Goal: Transaction & Acquisition: Book appointment/travel/reservation

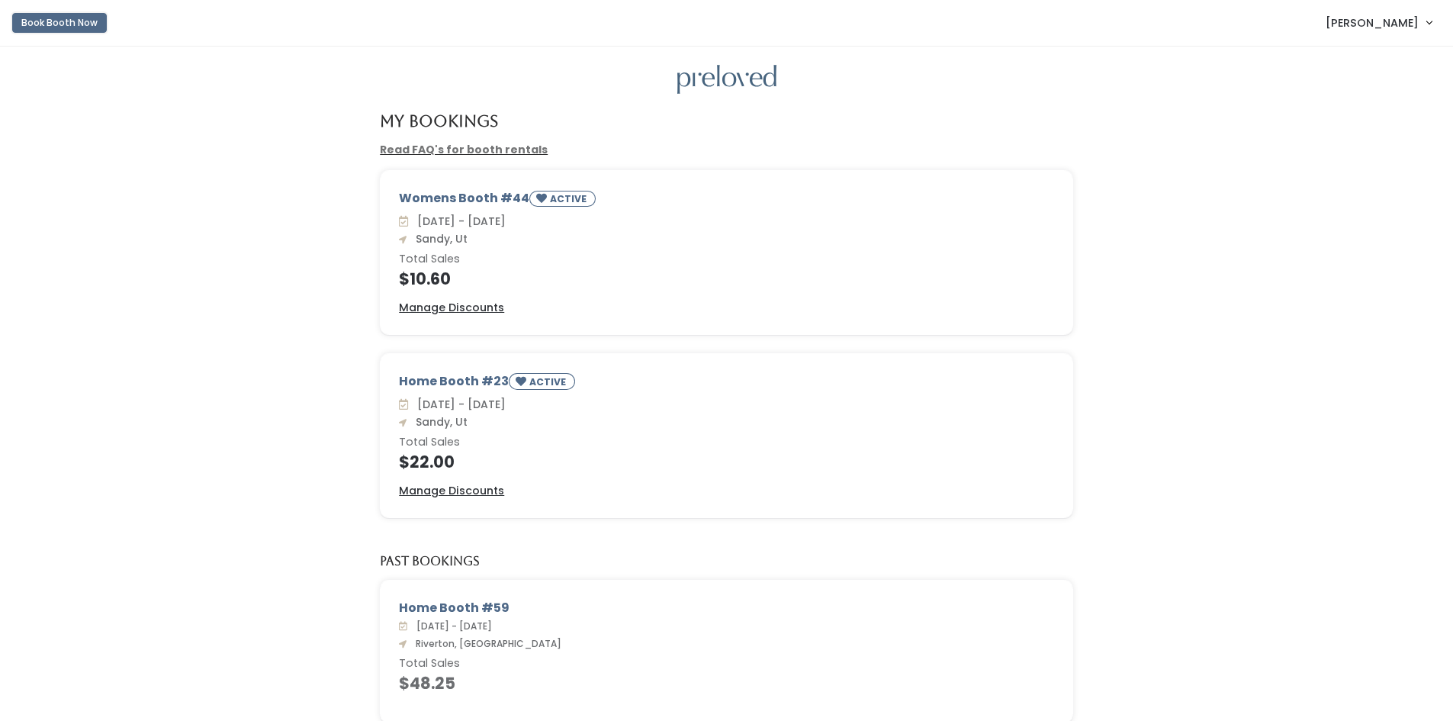
click at [43, 28] on button "Book Booth Now" at bounding box center [59, 23] width 95 height 20
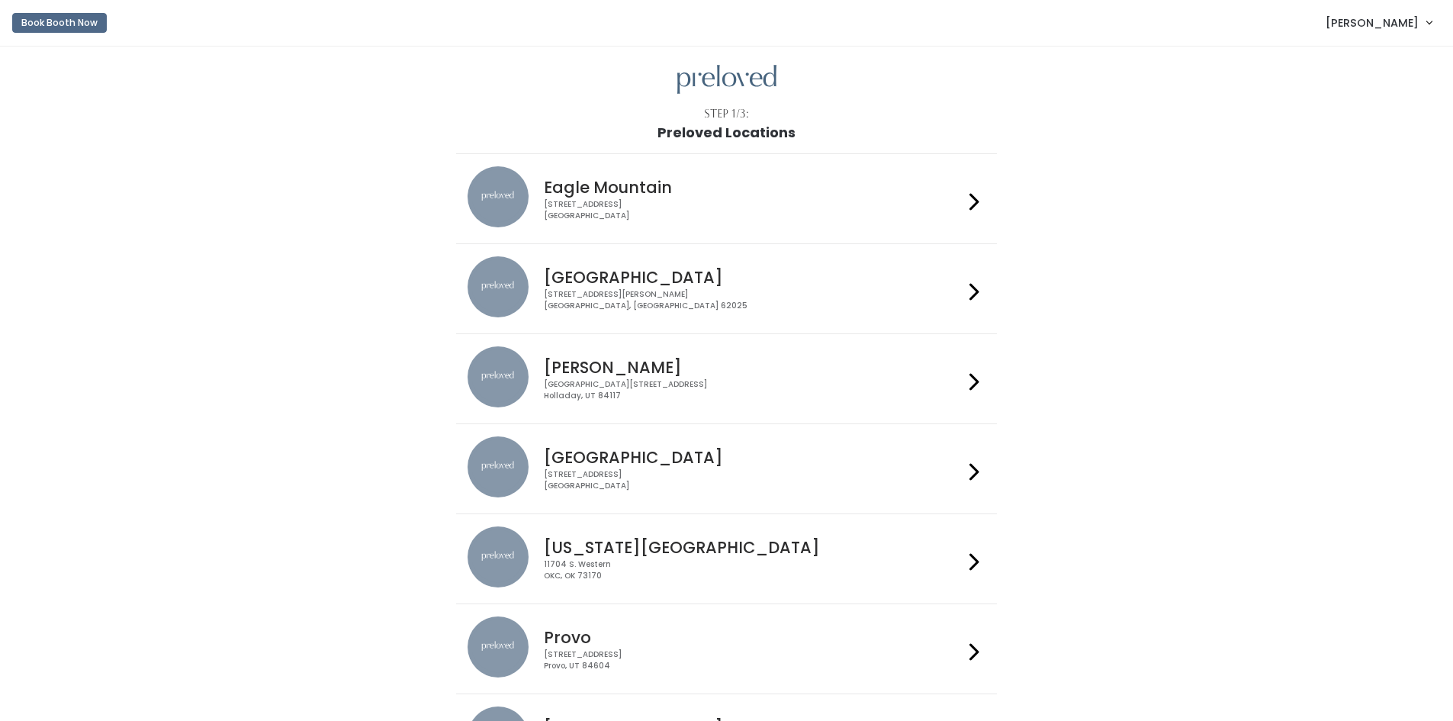
click at [610, 649] on div "230 W Cougar Blvd Provo, UT 84604" at bounding box center [754, 660] width 420 height 22
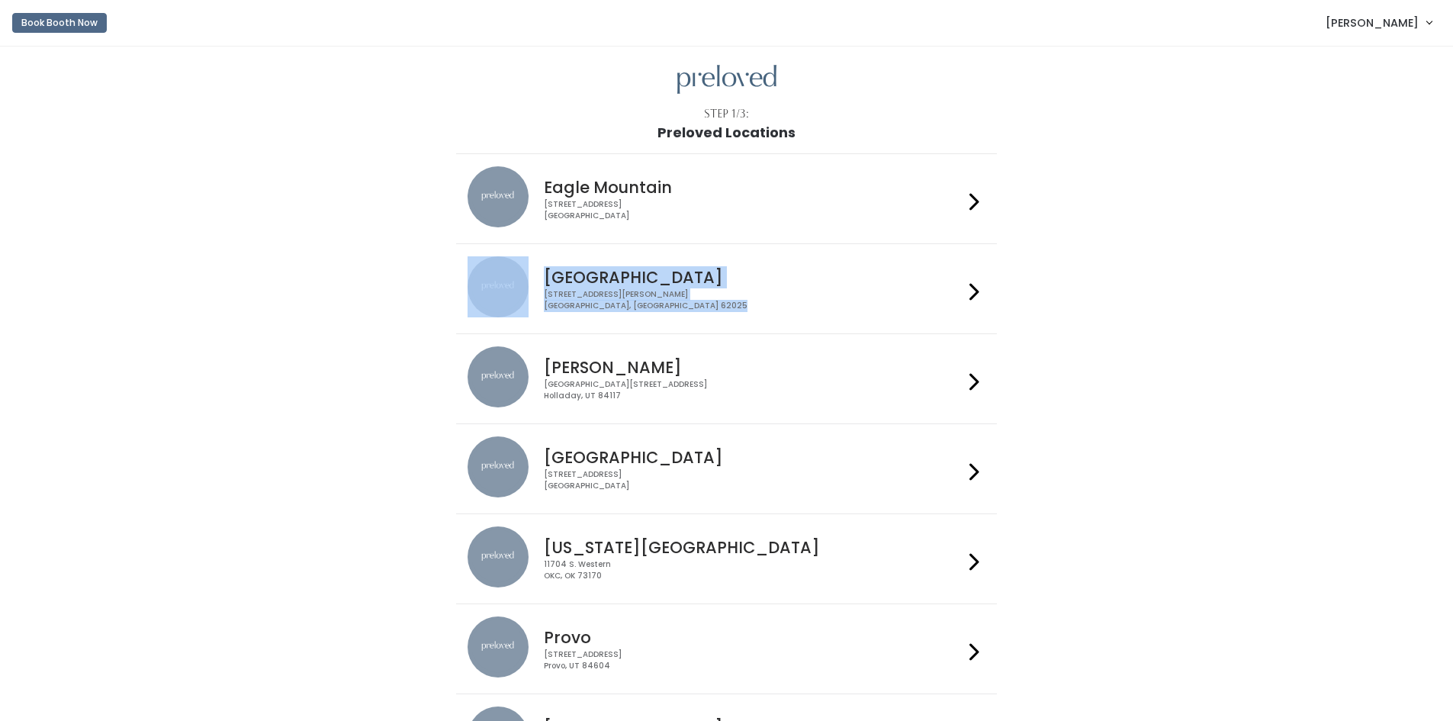
drag, startPoint x: 1433, startPoint y: 262, endPoint x: 1427, endPoint y: 288, distance: 26.6
click at [1427, 288] on div "Step 1/3: Preloved Locations Eagle Mountain 4342 E Pony Express Pkwy Suite 200 …" at bounding box center [726, 581] width 1453 height 1069
click at [598, 188] on h4 "Eagle Mountain" at bounding box center [754, 188] width 420 height 18
click at [591, 635] on h4 "Provo" at bounding box center [754, 638] width 420 height 18
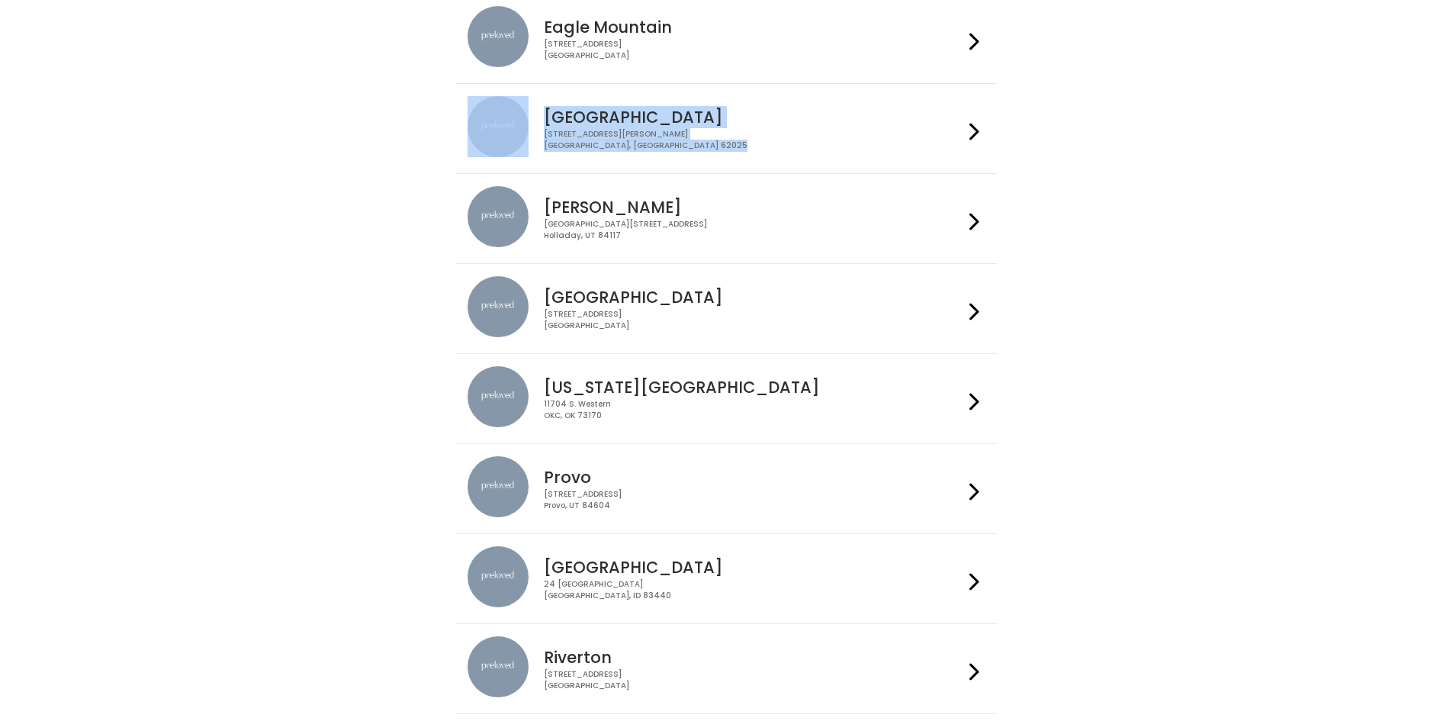
scroll to position [164, 0]
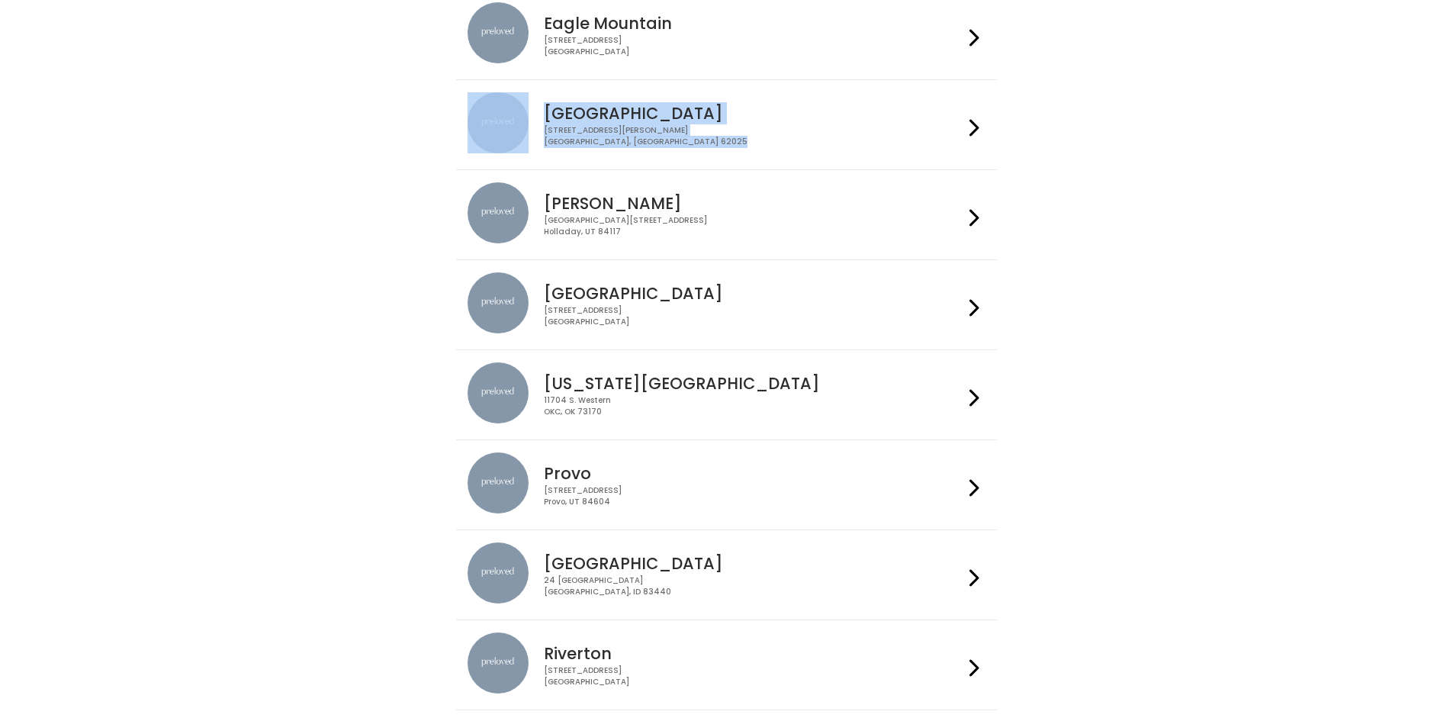
click at [639, 48] on div "4342 E Pony Express Pkwy Suite 200 Eagle Mountain, UT 84005" at bounding box center [754, 46] width 420 height 22
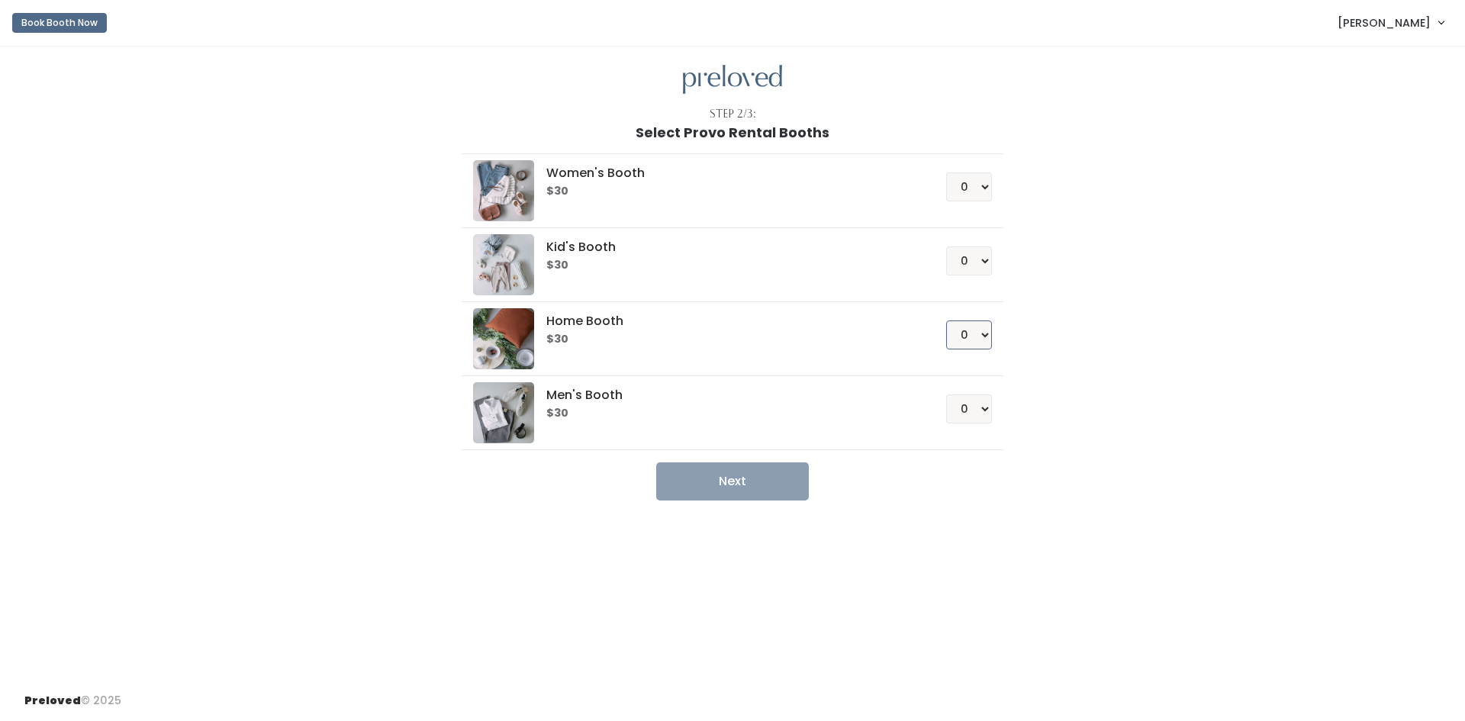
click at [973, 336] on select "0 1 2 3 4" at bounding box center [969, 334] width 46 height 29
select select "1"
click at [946, 320] on select "0 1 2 3 4" at bounding box center [969, 334] width 46 height 29
click at [739, 492] on button "Next" at bounding box center [732, 481] width 153 height 38
click at [597, 186] on h6 "$30" at bounding box center [727, 191] width 362 height 12
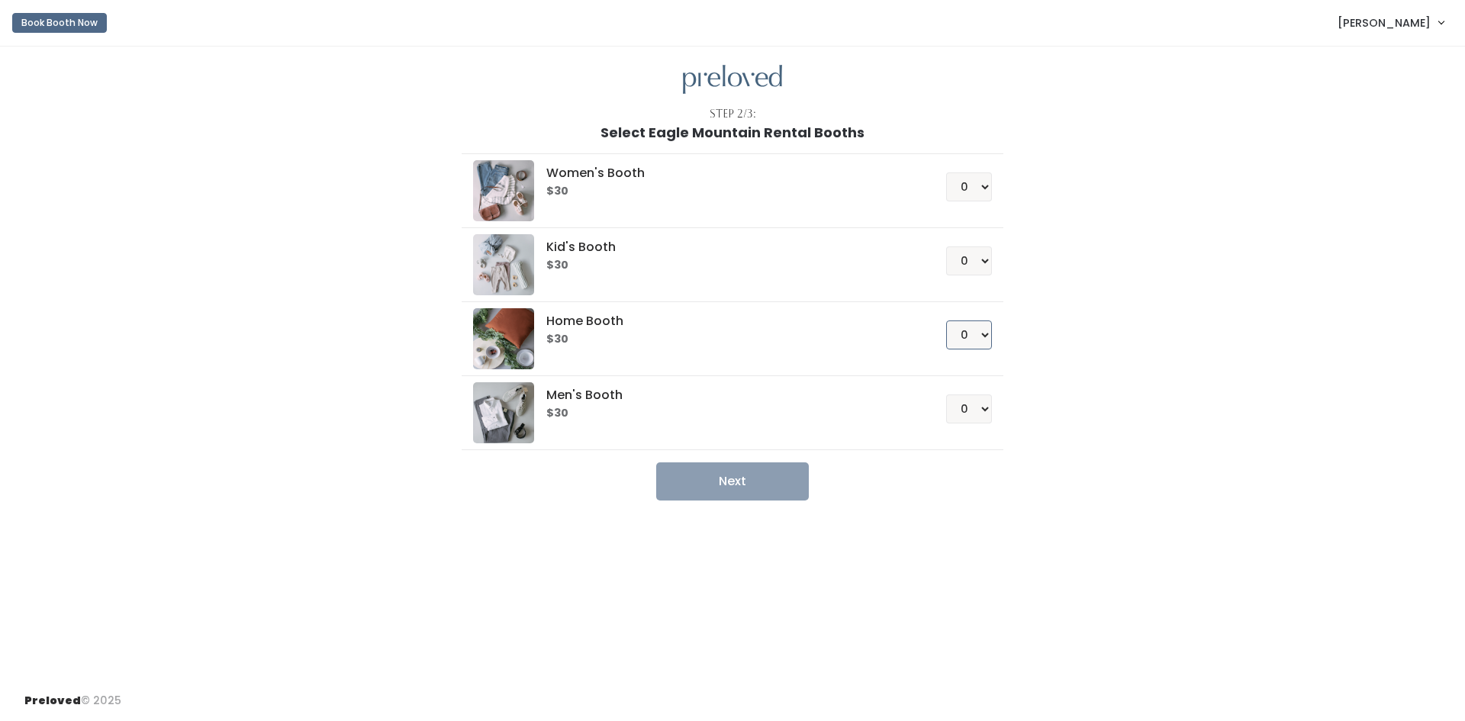
click at [978, 339] on select "0 1 2 3 4" at bounding box center [969, 334] width 46 height 29
select select "1"
click at [946, 320] on select "0 1 2 3 4" at bounding box center [969, 334] width 46 height 29
click at [741, 484] on button "Next" at bounding box center [732, 481] width 153 height 38
click at [969, 336] on select "0 1 2 3 4" at bounding box center [969, 334] width 46 height 29
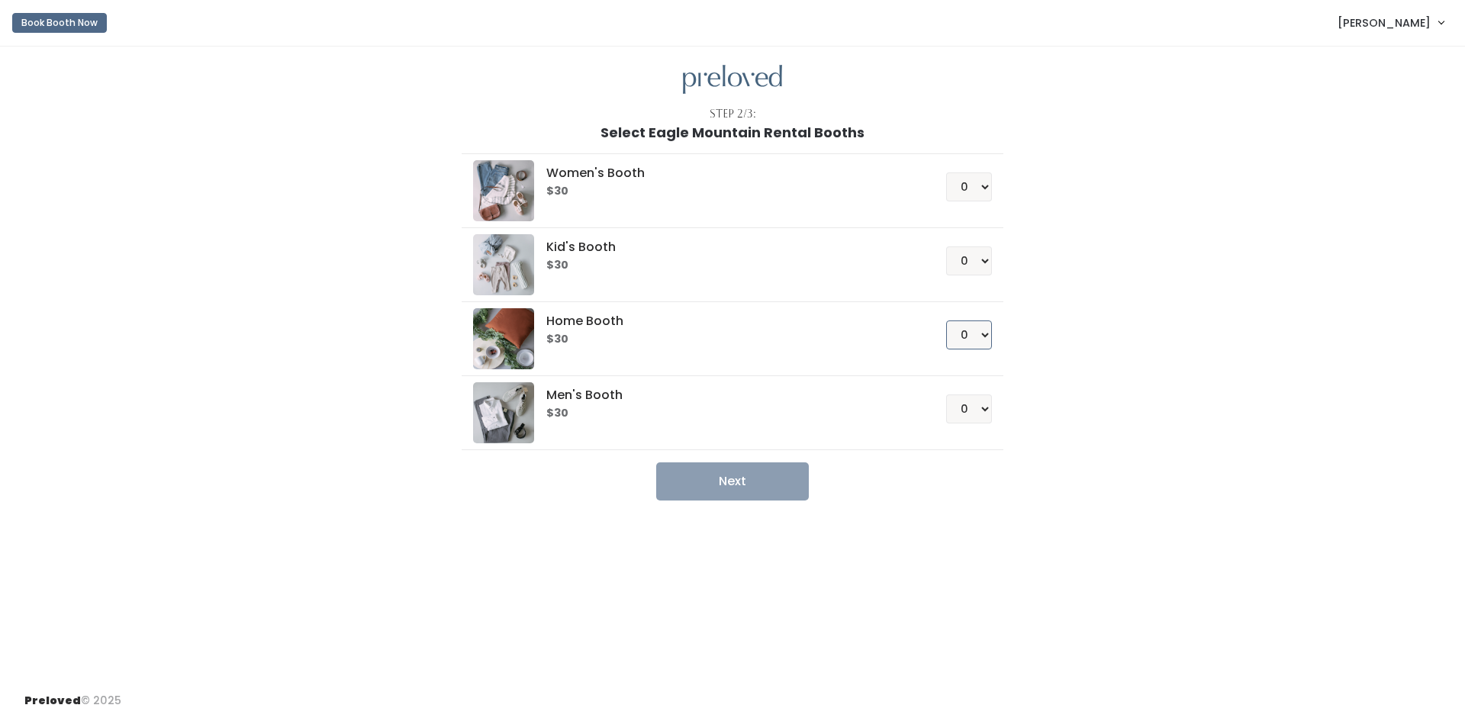
select select "1"
click at [946, 320] on select "0 1 2 3 4" at bounding box center [969, 334] width 46 height 29
click at [753, 478] on button "Next" at bounding box center [732, 481] width 153 height 38
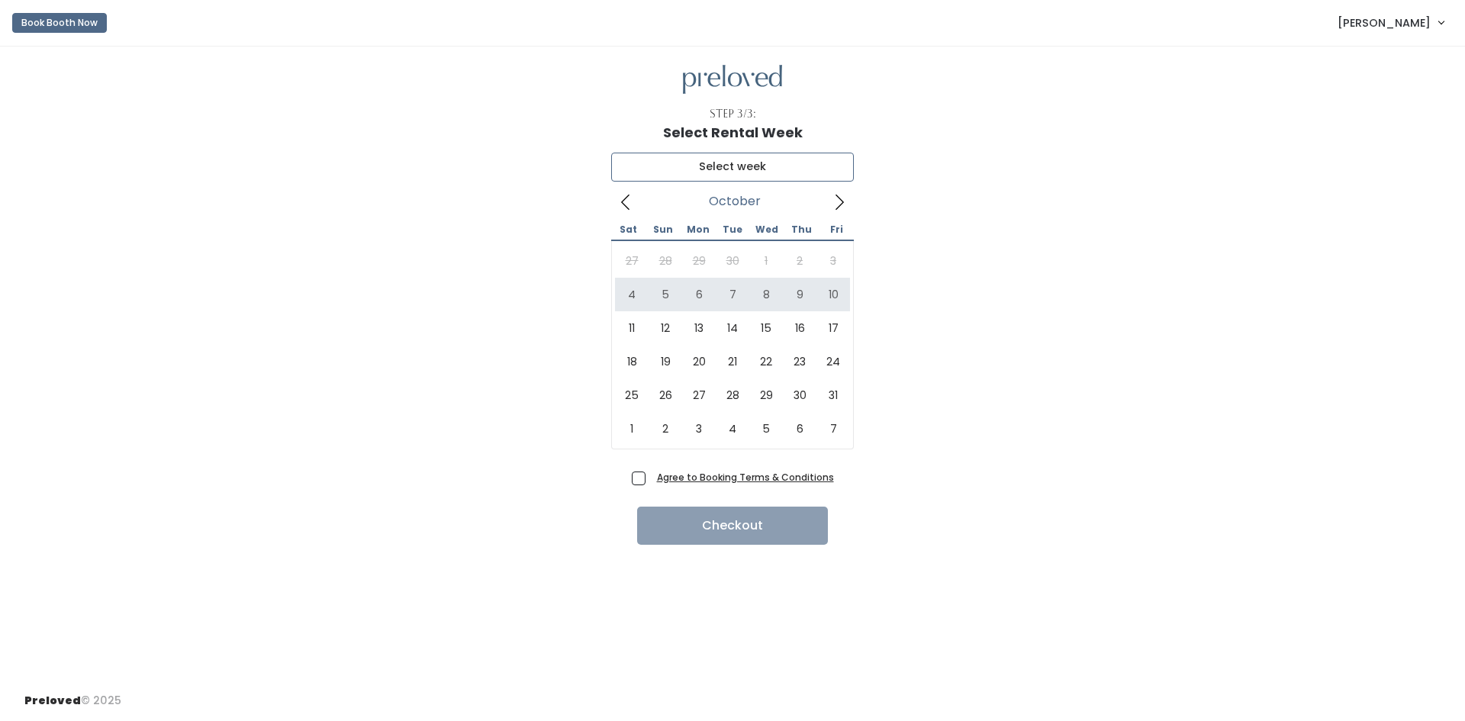
type input "[DATE] to [DATE]"
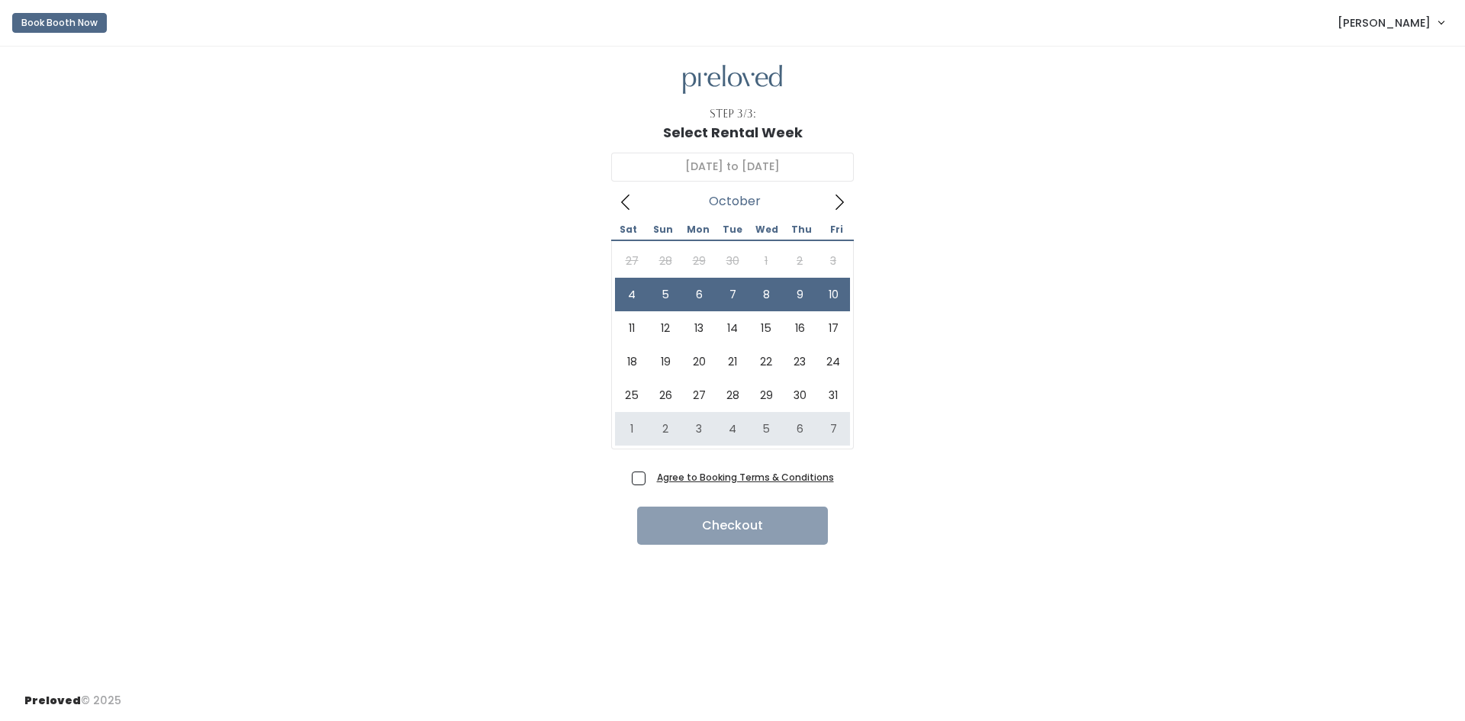
click at [712, 481] on u "Agree to Booking Terms & Conditions" at bounding box center [745, 477] width 177 height 13
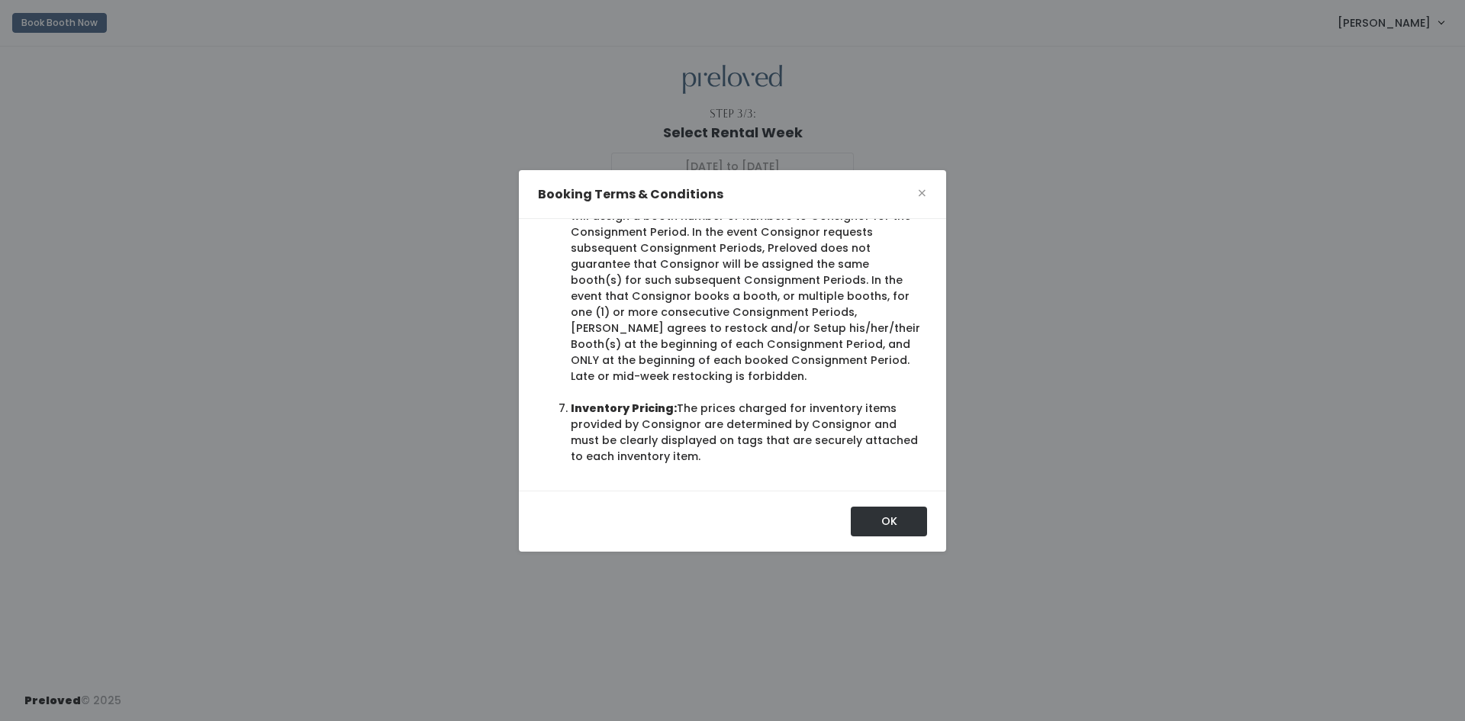
scroll to position [1007, 0]
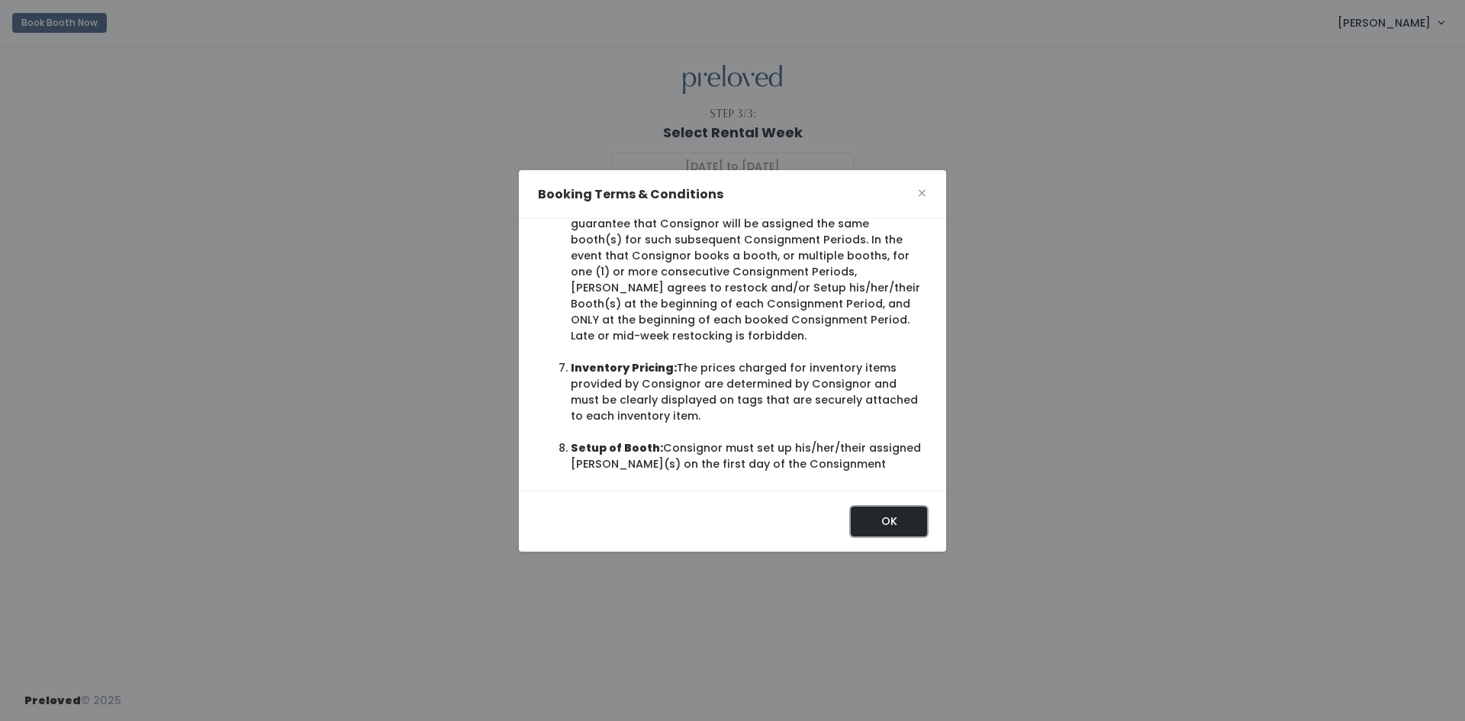
click at [884, 522] on button "OK" at bounding box center [889, 521] width 76 height 29
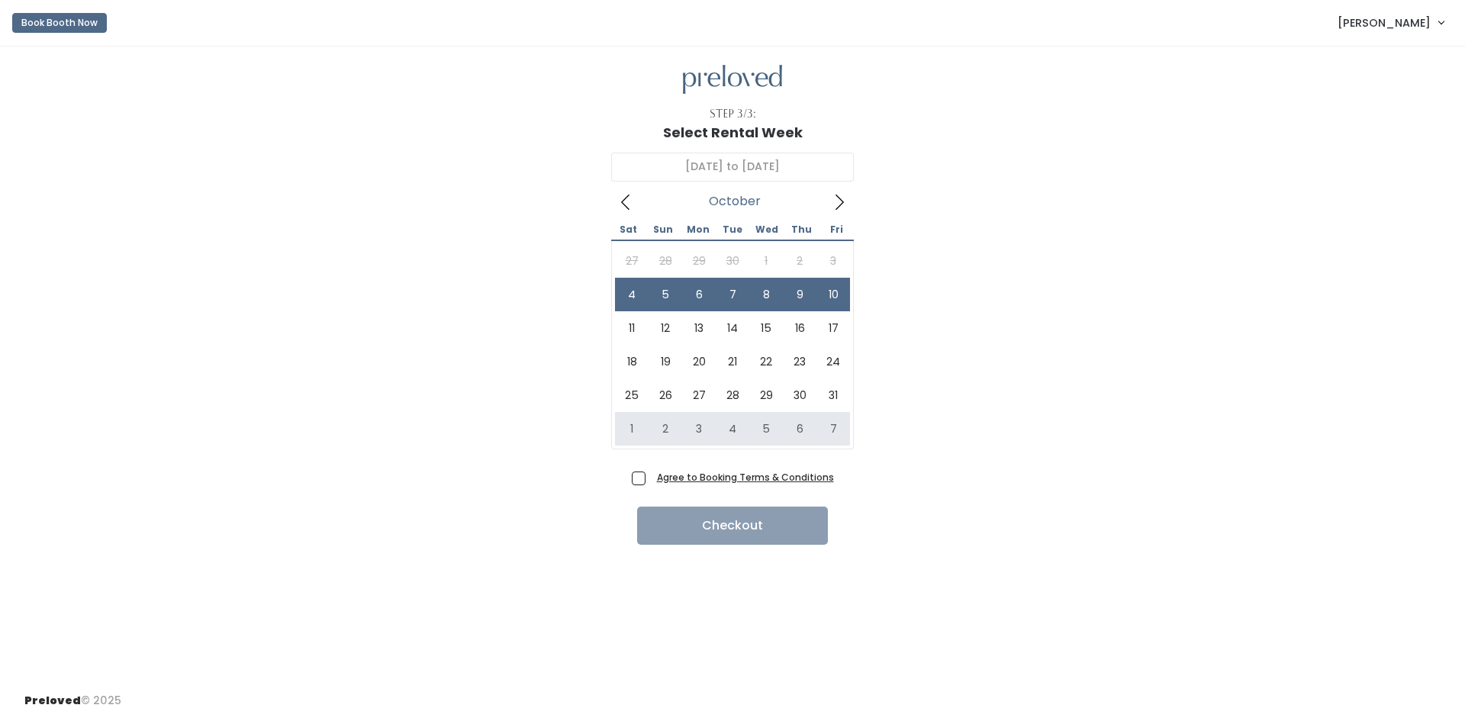
click at [651, 477] on span "Agree to Booking Terms & Conditions" at bounding box center [742, 476] width 183 height 15
click at [651, 477] on input "Agree to Booking Terms & Conditions" at bounding box center [656, 474] width 10 height 10
checkbox input "true"
click at [719, 526] on button "Checkout" at bounding box center [732, 526] width 191 height 38
